Goal: Transaction & Acquisition: Purchase product/service

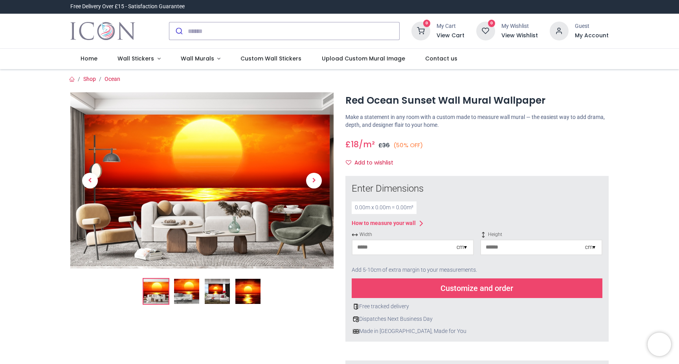
click at [463, 248] on div "cm ▾" at bounding box center [462, 248] width 10 height 8
click at [427, 263] on div "Centimeters (cm)" at bounding box center [413, 262] width 121 height 13
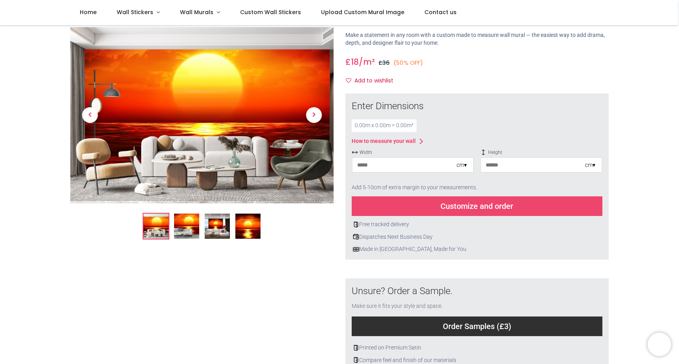
scroll to position [39, 0]
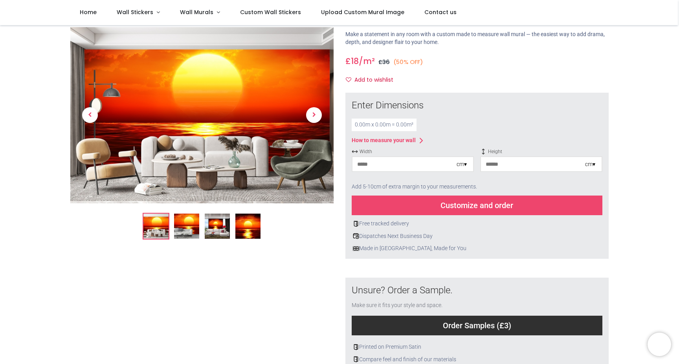
click at [393, 164] on input "number" at bounding box center [405, 164] width 104 height 14
type input "***"
click at [510, 167] on input "number" at bounding box center [533, 164] width 104 height 14
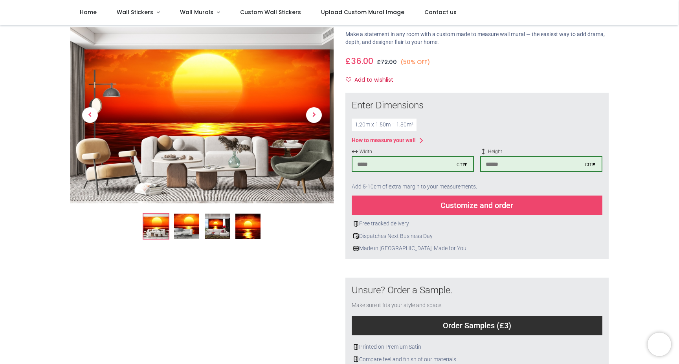
type input "***"
click at [498, 117] on div "Enter Dimensions 1.20 m x 1.50 m = 1.80 m² How to measure your wall Width *** c…" at bounding box center [477, 175] width 251 height 153
click at [508, 239] on div "Dispatches Next Business Day" at bounding box center [477, 237] width 251 height 8
click at [507, 260] on div "× How to Measure Your Wall Standard Wall Measure from edge to edge at the wides…" at bounding box center [477, 244] width 263 height 302
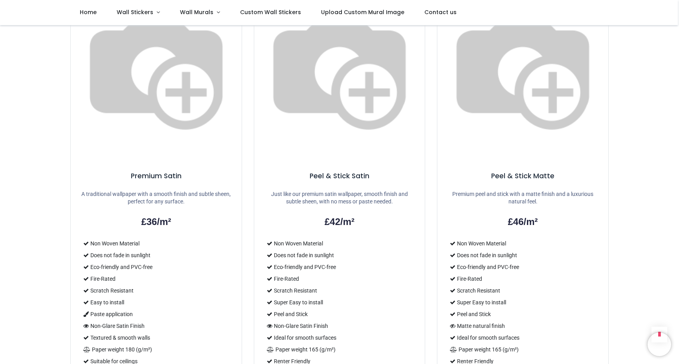
scroll to position [638, 0]
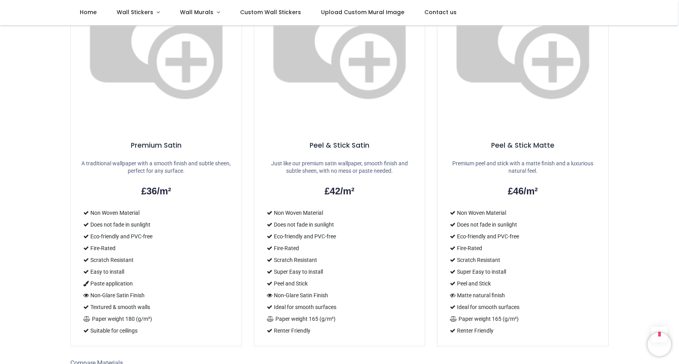
click at [344, 52] on img at bounding box center [339, 36] width 171 height 171
click at [313, 219] on li "Does not fade in sunlight" at bounding box center [340, 225] width 152 height 12
click at [315, 266] on li "Super Easy to install" at bounding box center [340, 272] width 152 height 12
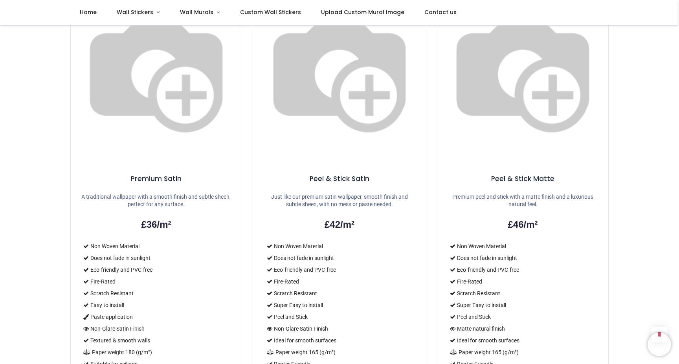
scroll to position [604, 0]
drag, startPoint x: 309, startPoint y: 121, endPoint x: 370, endPoint y: 126, distance: 61.9
click at [370, 175] on h5 "Peel & Stick Satin" at bounding box center [340, 180] width 152 height 10
copy h5 "Peel & Stick Satin"
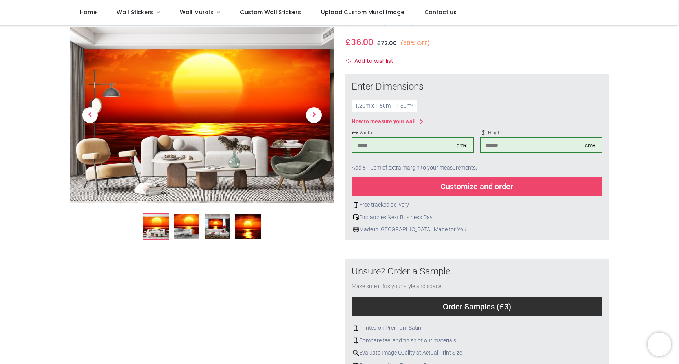
scroll to position [0, 0]
